Goal: Find specific page/section: Find specific page/section

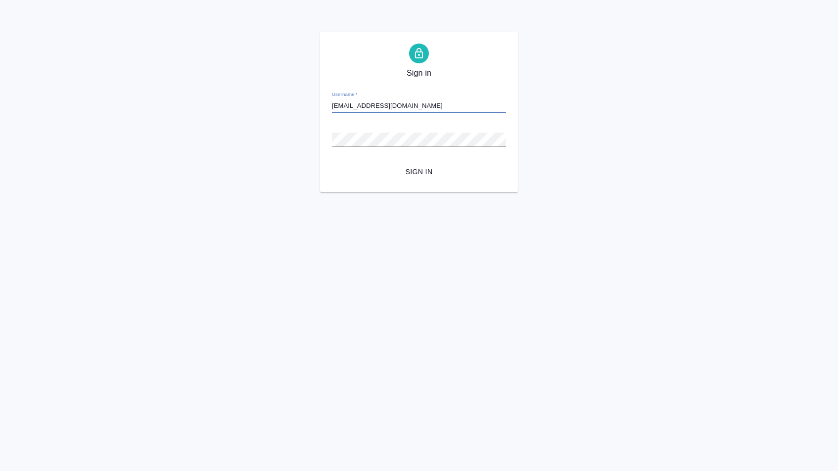
type input "[EMAIL_ADDRESS][DOMAIN_NAME]"
click at [431, 160] on form "Username   * a.menshikova@awatera.com Password   * urlPath   * / Sign in" at bounding box center [419, 131] width 174 height 97
click at [433, 166] on span "Sign in" at bounding box center [419, 172] width 158 height 12
click at [419, 171] on button "Sign in" at bounding box center [419, 172] width 174 height 18
type input "[EMAIL_ADDRESS][DOMAIN_NAME]"
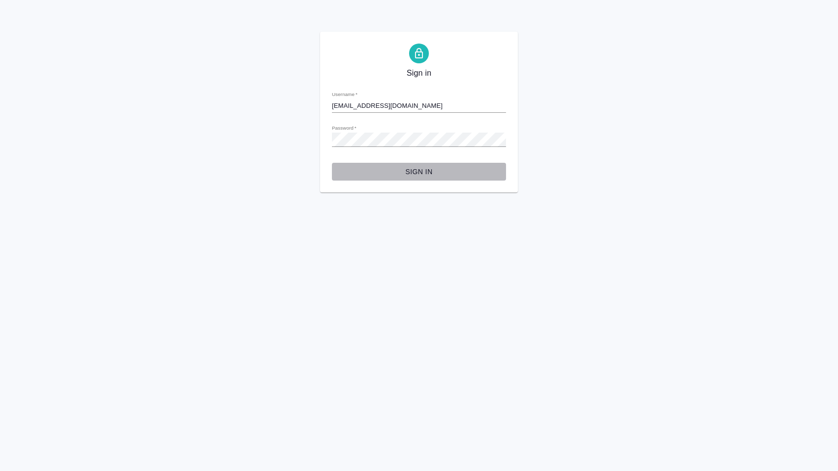
click at [382, 172] on span "Sign in" at bounding box center [419, 172] width 158 height 12
type input "a.menshikova@awatera.com"
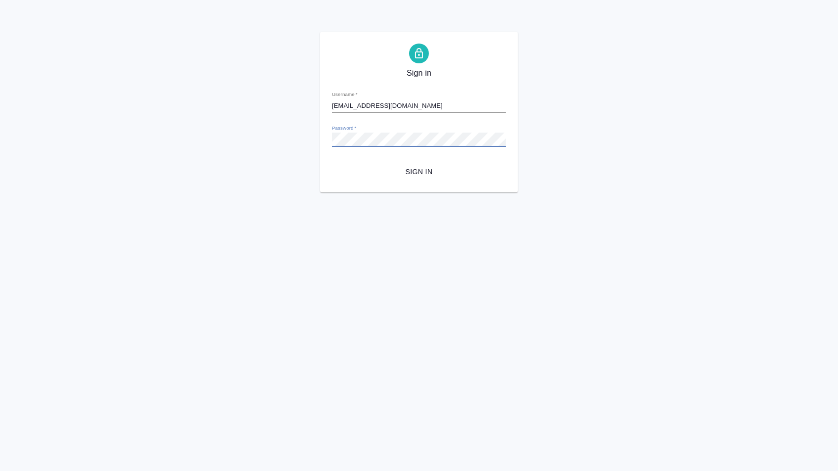
click at [419, 171] on button "Sign in" at bounding box center [419, 172] width 174 height 18
type input "[EMAIL_ADDRESS][DOMAIN_NAME]"
click at [419, 171] on button "Sign in" at bounding box center [419, 172] width 174 height 18
type input "[EMAIL_ADDRESS][DOMAIN_NAME]"
click at [409, 173] on span "Sign in" at bounding box center [419, 172] width 158 height 12
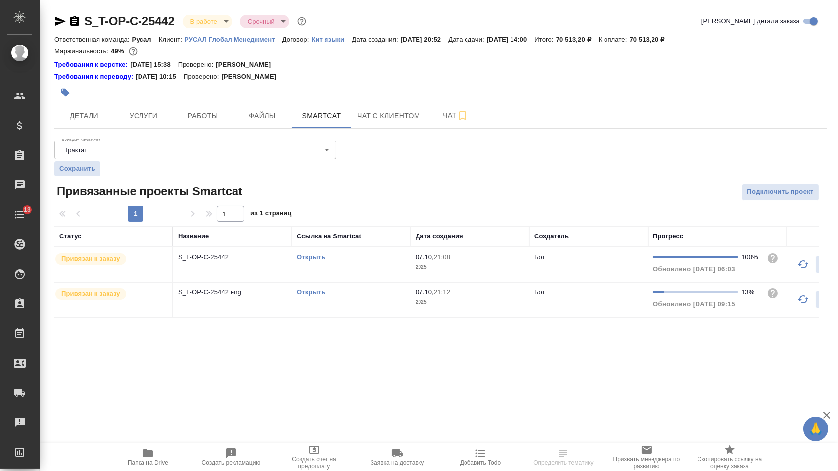
click at [151, 449] on icon "button" at bounding box center [148, 453] width 12 height 12
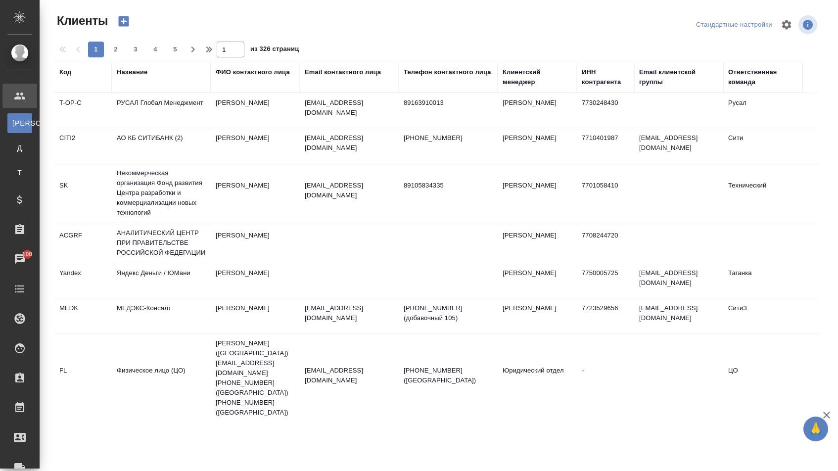
select select "RU"
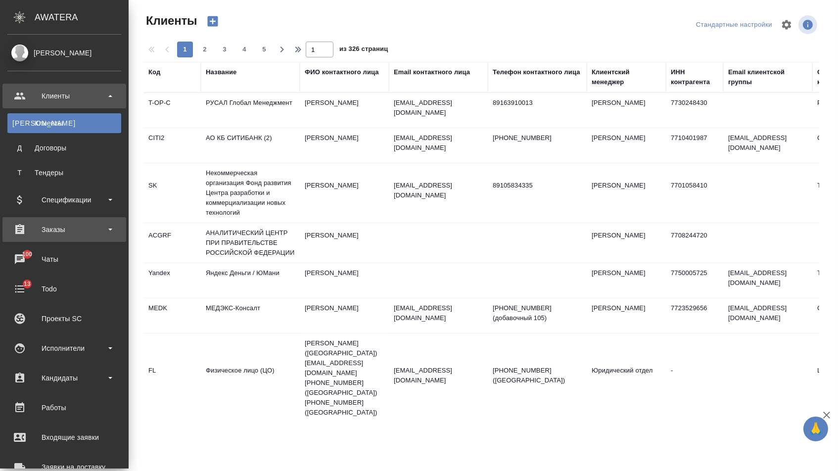
click at [60, 232] on div "Заказы" at bounding box center [64, 229] width 114 height 15
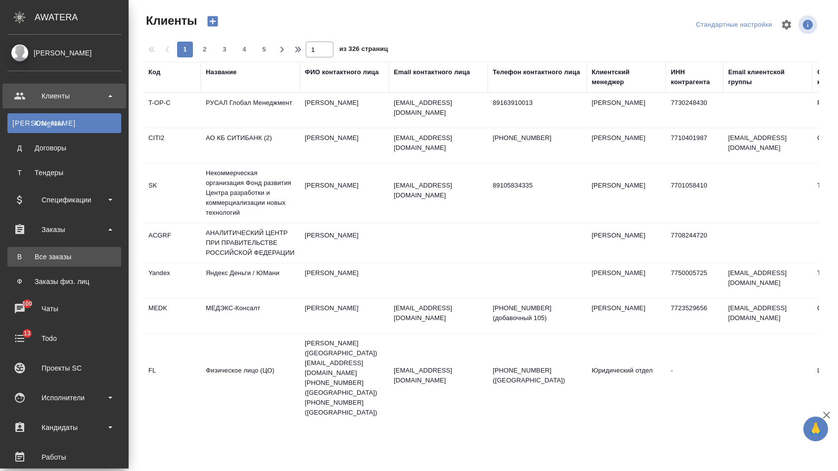
click at [58, 256] on div "Все заказы" at bounding box center [64, 257] width 104 height 10
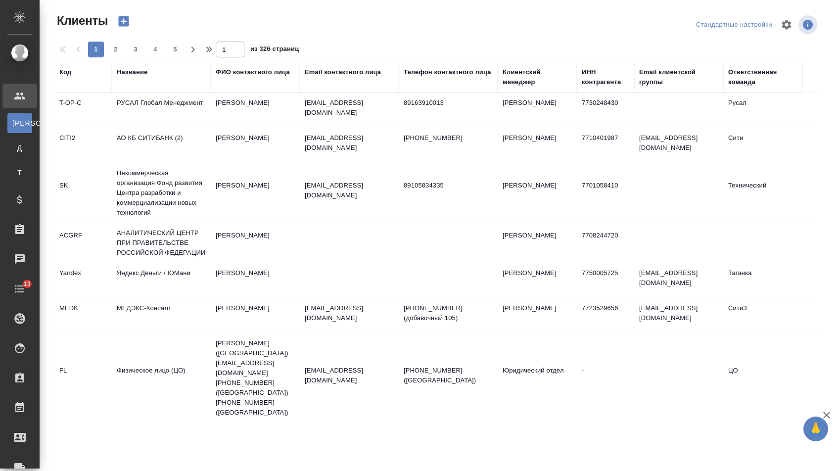
select select "RU"
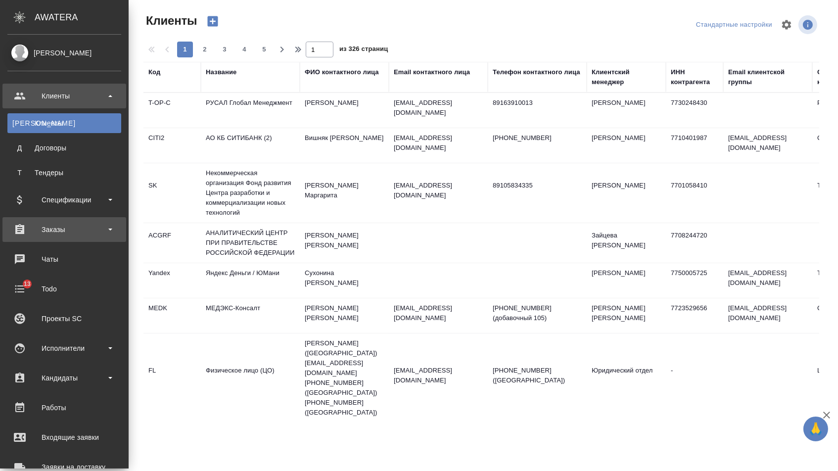
click at [68, 217] on div "Заказы" at bounding box center [64, 229] width 124 height 25
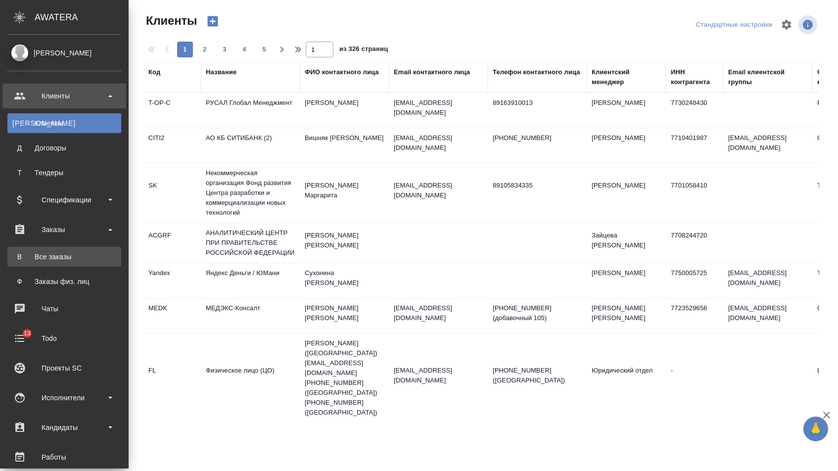
click at [68, 260] on div "Все заказы" at bounding box center [64, 257] width 104 height 10
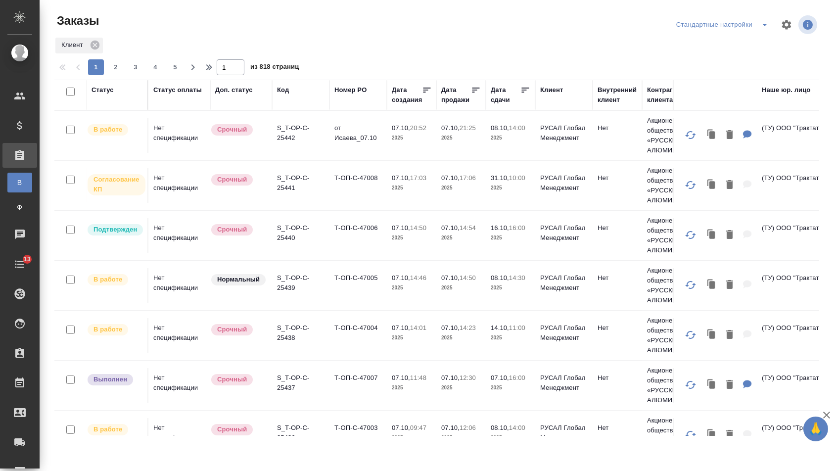
click at [506, 97] on div "Дата сдачи" at bounding box center [506, 95] width 30 height 20
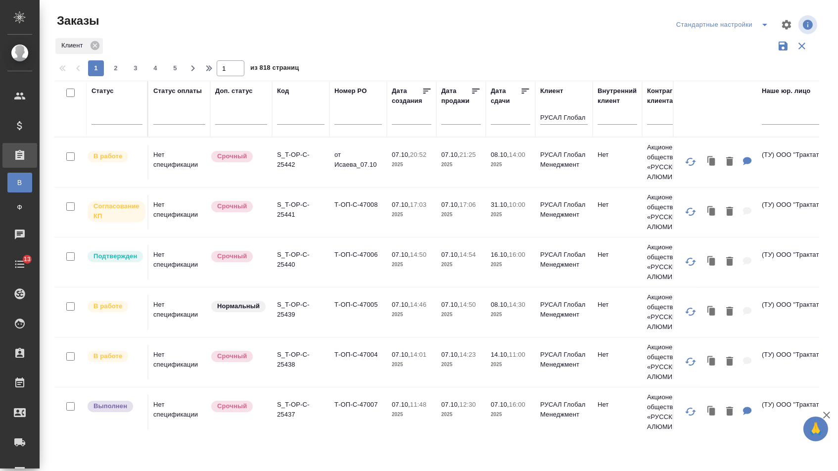
click at [506, 97] on div "Дата сдачи" at bounding box center [506, 96] width 30 height 20
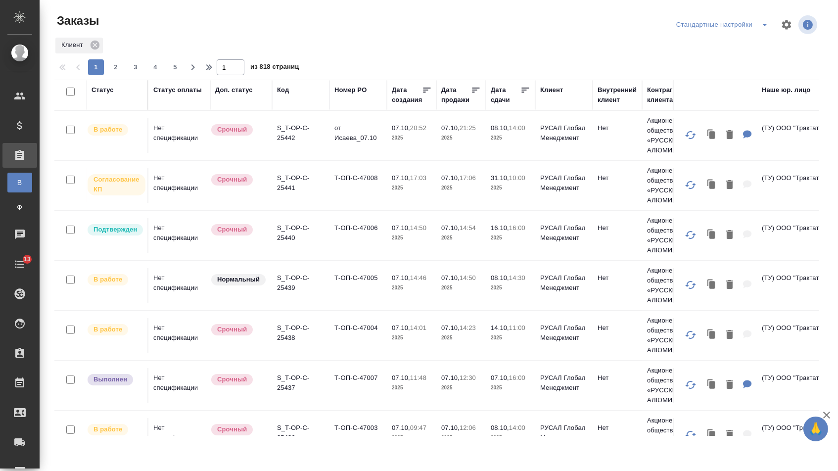
click at [502, 123] on td "08.10, 14:00 2025" at bounding box center [510, 135] width 49 height 35
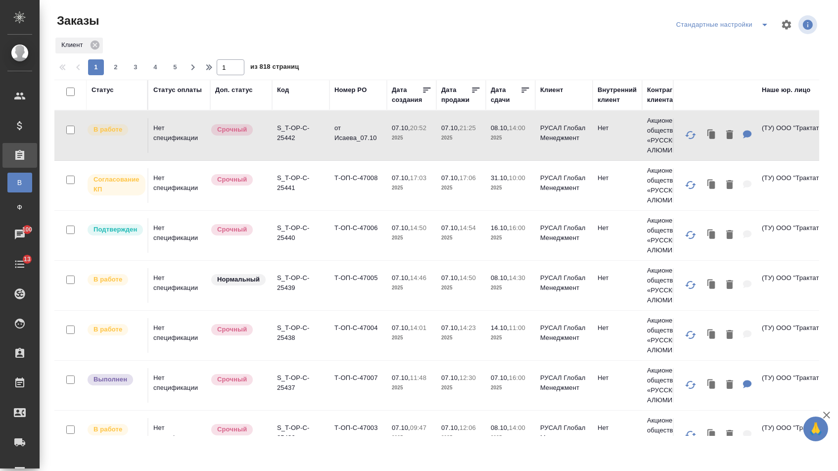
click at [500, 104] on div "Дата сдачи" at bounding box center [506, 95] width 30 height 20
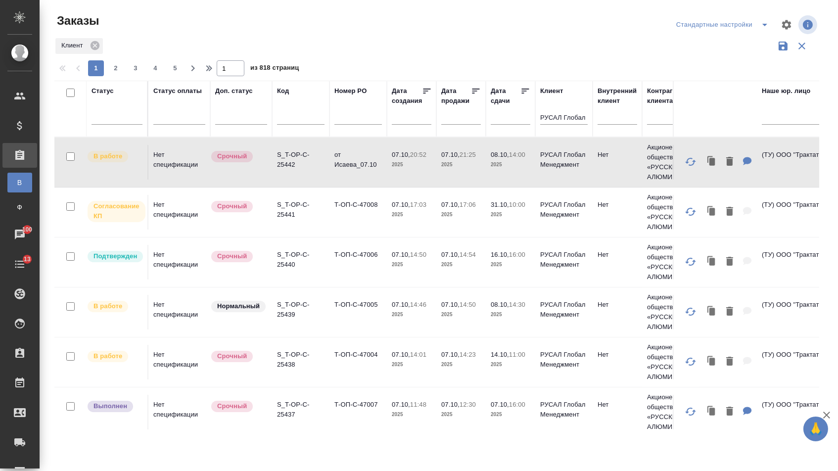
click at [503, 124] on input "text" at bounding box center [514, 117] width 34 height 14
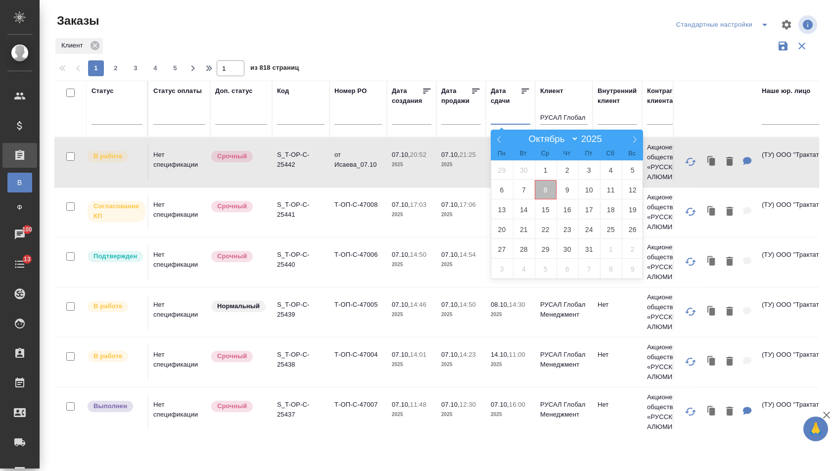
click at [550, 185] on span "8" at bounding box center [546, 189] width 22 height 19
type div "2025-10-07T21:00:00.000Z"
click at [561, 185] on span "9" at bounding box center [567, 189] width 22 height 19
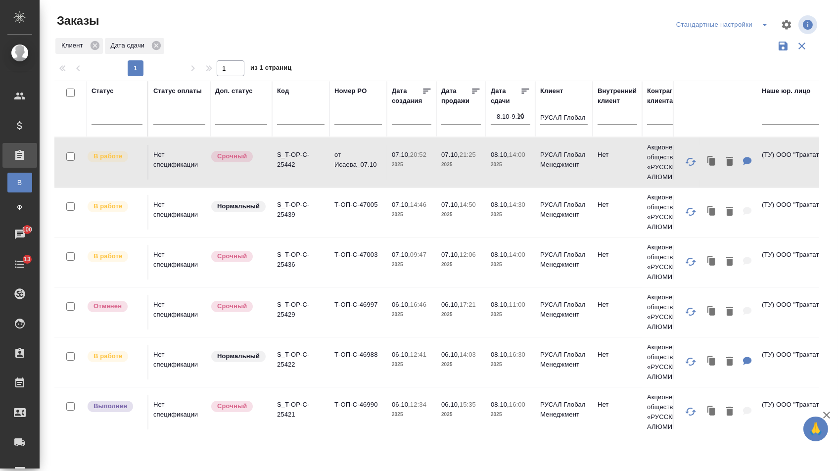
click at [526, 96] on icon at bounding box center [525, 91] width 10 height 10
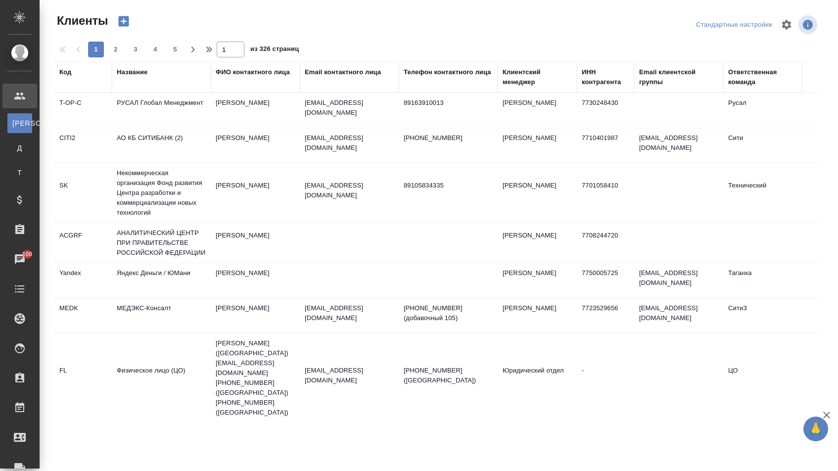
select select "RU"
click at [127, 110] on td "РУСАЛ Глобал Менеджмент" at bounding box center [161, 110] width 99 height 35
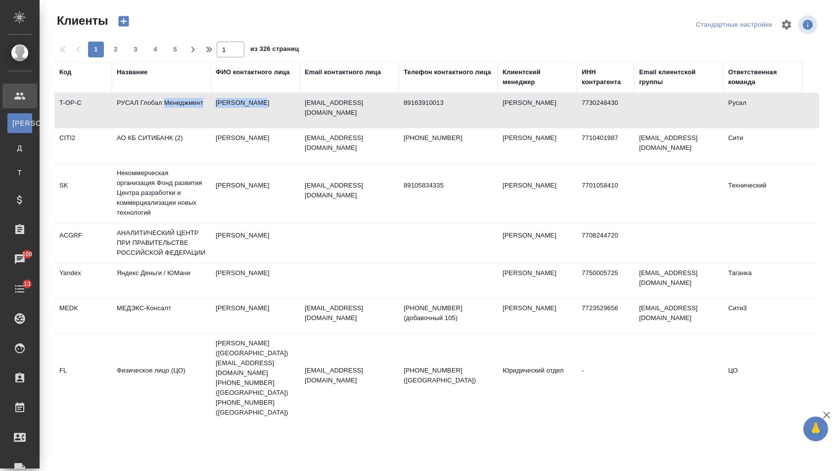
click at [127, 110] on td "РУСАЛ Глобал Менеджмент" at bounding box center [161, 110] width 99 height 35
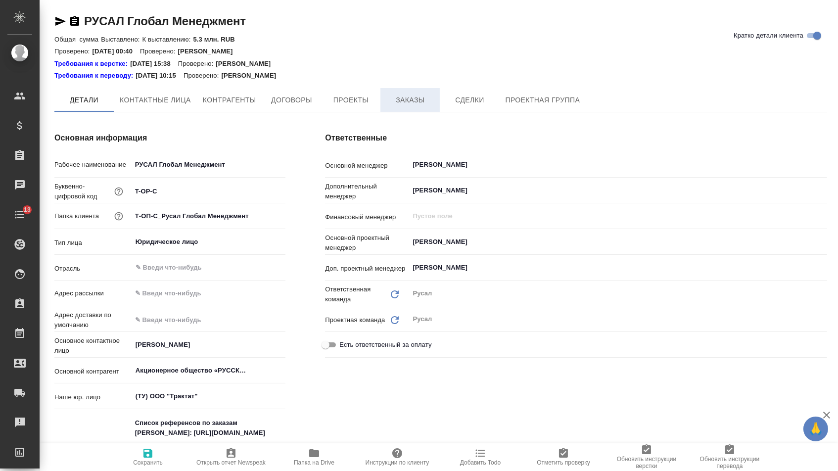
type textarea "x"
click at [388, 96] on span "Заказы" at bounding box center [409, 100] width 47 height 12
